Goal: Use online tool/utility: Utilize a website feature to perform a specific function

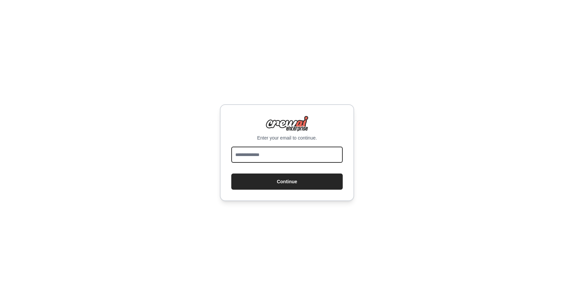
click at [285, 150] on input "email" at bounding box center [287, 154] width 112 height 16
type input "**********"
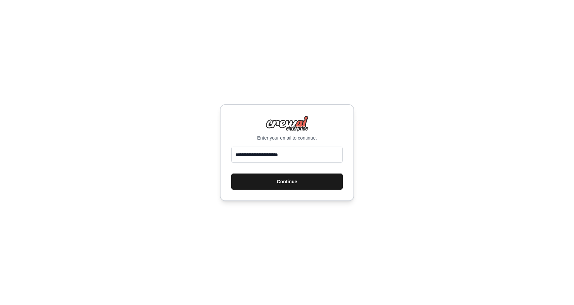
click at [287, 185] on button "Continue" at bounding box center [287, 181] width 112 height 16
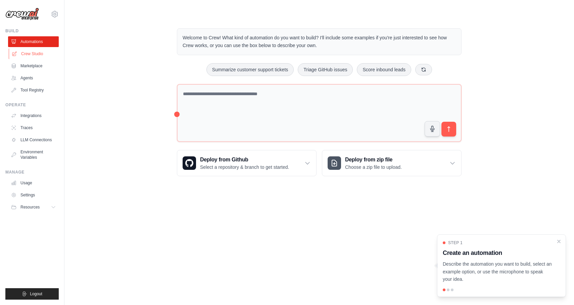
click at [43, 53] on link "Crew Studio" at bounding box center [34, 53] width 51 height 11
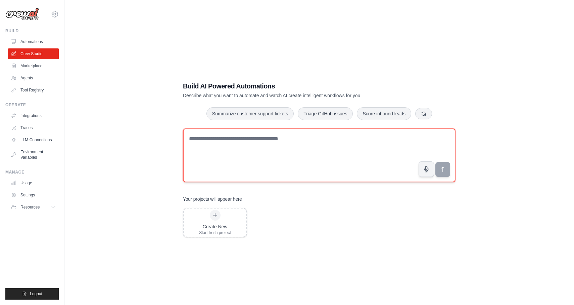
click at [220, 164] on textarea at bounding box center [319, 155] width 273 height 54
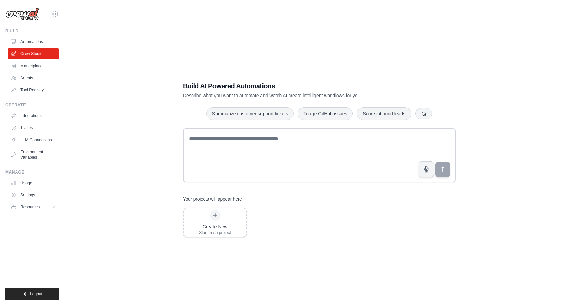
click at [150, 146] on div "Build AI Powered Automations Describe what you want to automate and watch AI cr…" at bounding box center [319, 159] width 488 height 305
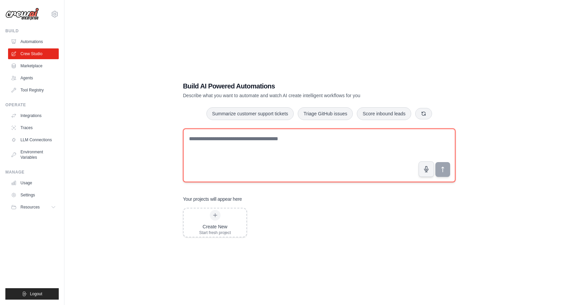
click at [212, 161] on textarea at bounding box center [319, 155] width 273 height 54
type textarea "*"
type textarea "*********"
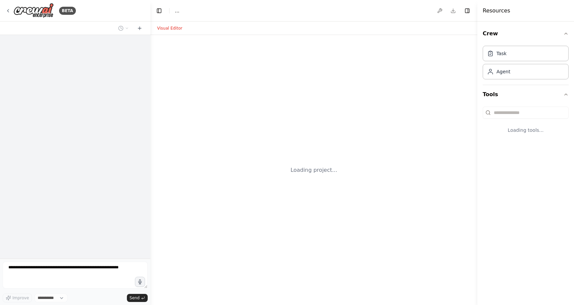
select select "****"
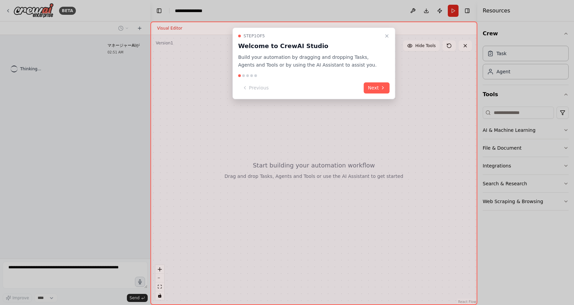
click at [364, 93] on div "Step 1 of 5 Welcome to CrewAI Studio Build your automation by dragging and drop…" at bounding box center [314, 64] width 163 height 72
click at [369, 91] on button "Next" at bounding box center [377, 87] width 26 height 11
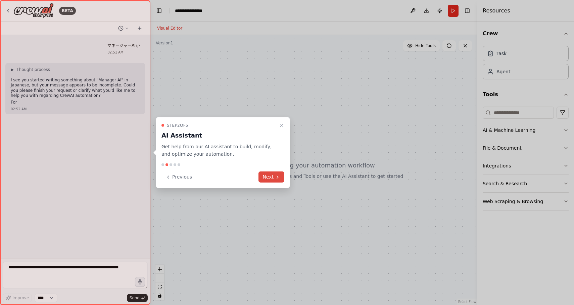
click at [280, 176] on button "Next" at bounding box center [272, 176] width 26 height 11
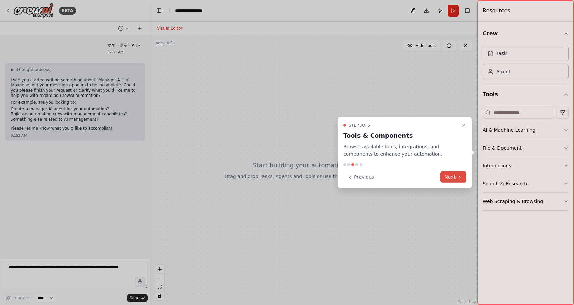
click at [454, 177] on button "Next" at bounding box center [454, 176] width 26 height 11
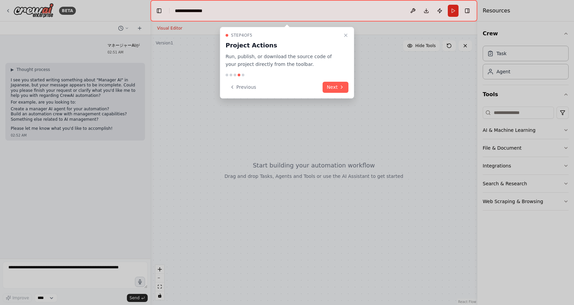
click at [340, 81] on div "Step 4 of 5 Project Actions Run, publish, or download the source code of your p…" at bounding box center [287, 63] width 134 height 72
click at [340, 83] on button "Next" at bounding box center [336, 87] width 26 height 11
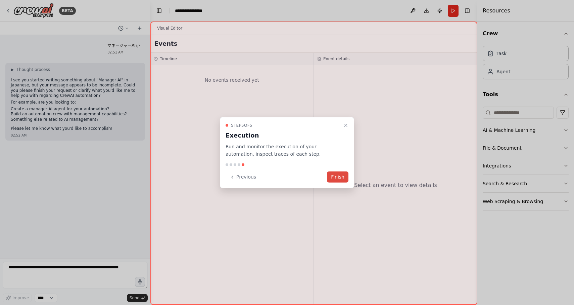
click at [337, 178] on button "Finish" at bounding box center [337, 176] width 21 height 11
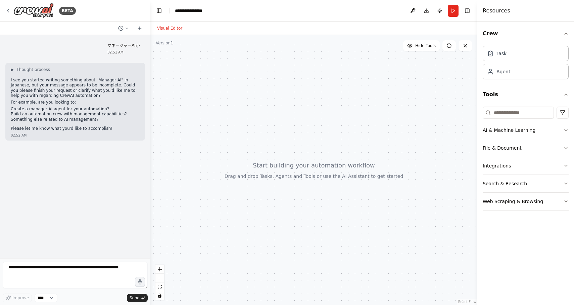
click at [279, 162] on div at bounding box center [313, 170] width 327 height 270
drag, startPoint x: 281, startPoint y: 156, endPoint x: 295, endPoint y: 140, distance: 21.4
click at [295, 140] on div at bounding box center [313, 170] width 327 height 270
